Goal: Task Accomplishment & Management: Manage account settings

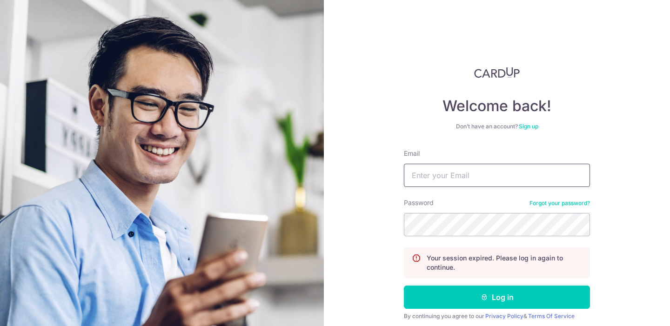
click at [437, 169] on input "Email" at bounding box center [497, 175] width 186 height 23
type input "[EMAIL_ADDRESS][DOMAIN_NAME]"
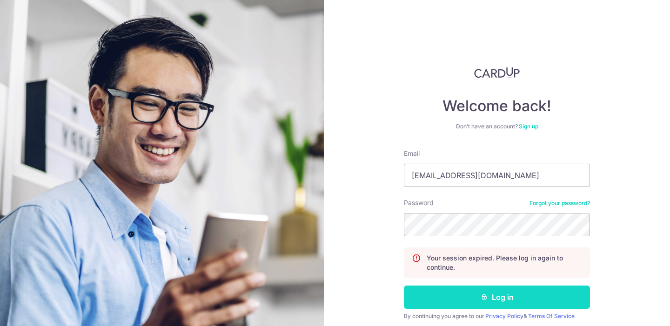
click at [445, 298] on button "Log in" at bounding box center [497, 297] width 186 height 23
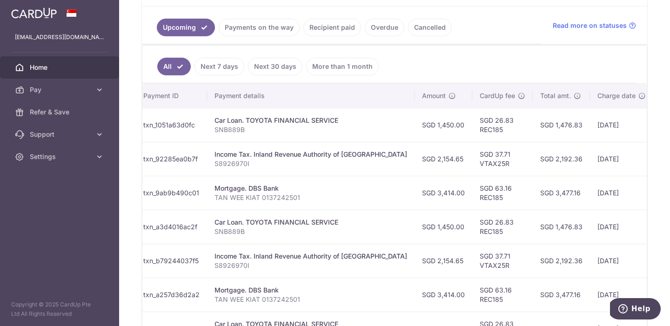
scroll to position [0, 216]
